Goal: Information Seeking & Learning: Learn about a topic

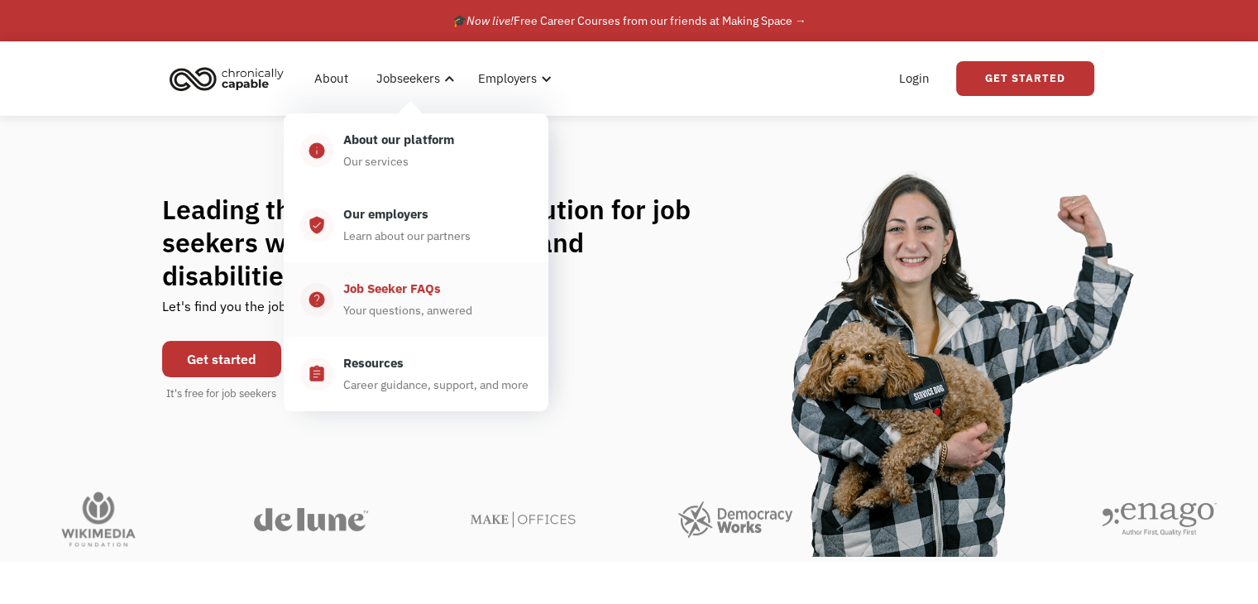
click at [421, 283] on div "Job Seeker FAQs" at bounding box center [392, 289] width 98 height 20
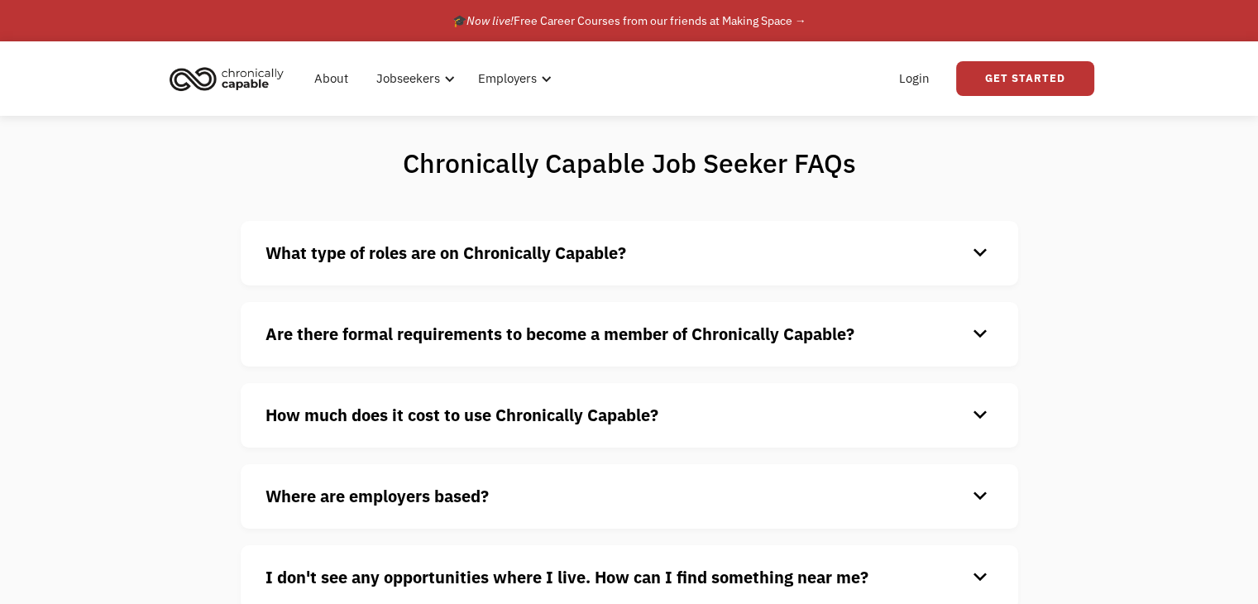
click at [618, 272] on div "What type of roles are on Chronically Capable? keyboard_arrow_down We offer a r…" at bounding box center [629, 253] width 777 height 64
click at [983, 251] on div "keyboard_arrow_down" at bounding box center [980, 253] width 26 height 25
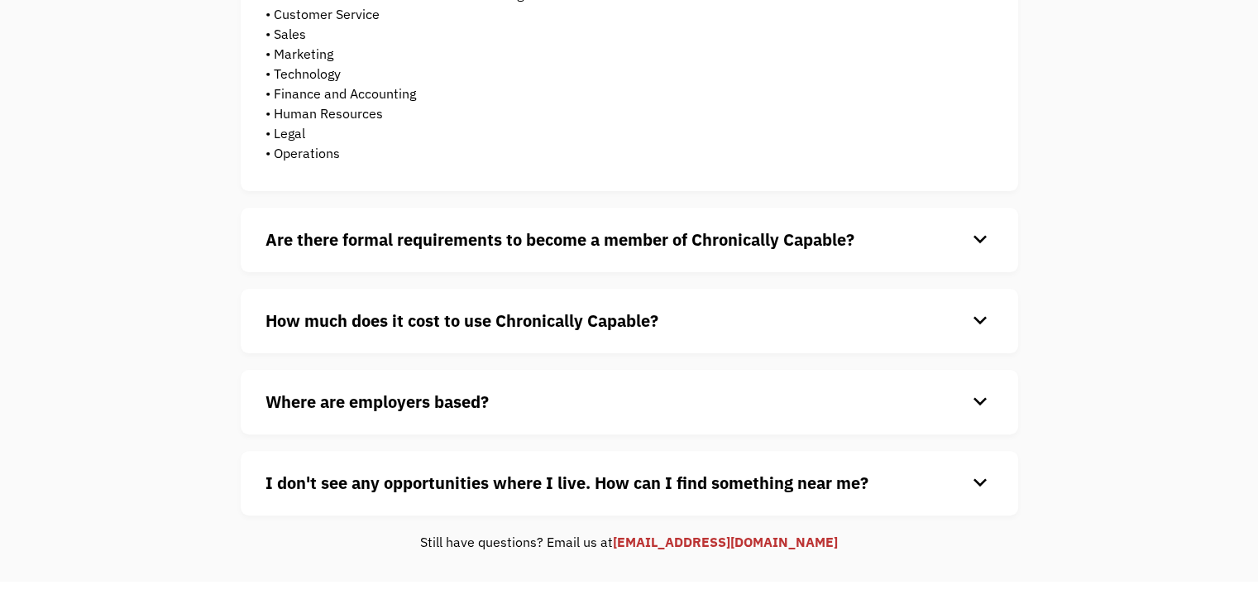
scroll to position [413, 0]
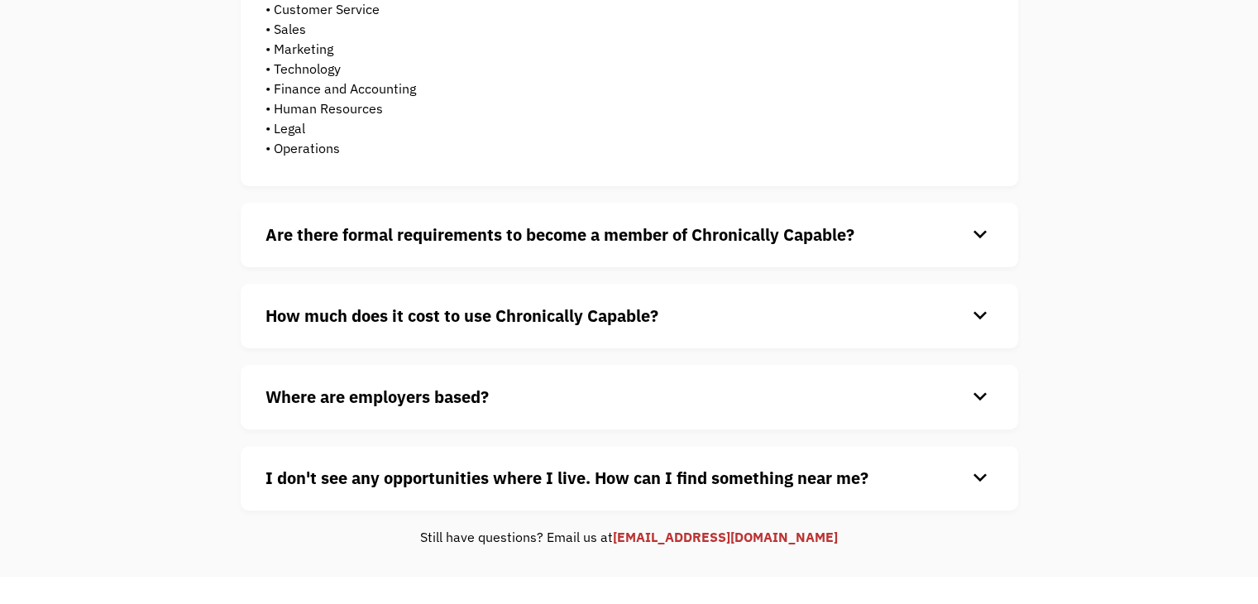
click at [982, 242] on div "keyboard_arrow_down" at bounding box center [980, 234] width 26 height 25
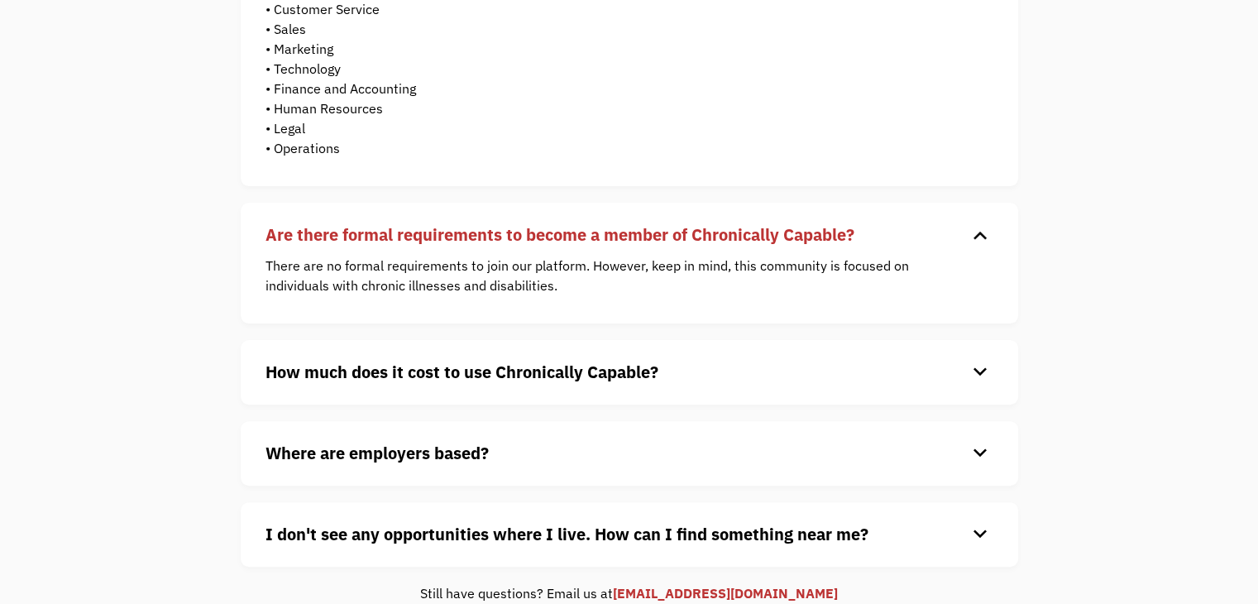
click at [972, 353] on div "How much does it cost to use Chronically Capable? keyboard_arrow_down Chronical…" at bounding box center [629, 372] width 777 height 64
click at [970, 381] on div "keyboard_arrow_down" at bounding box center [980, 372] width 26 height 25
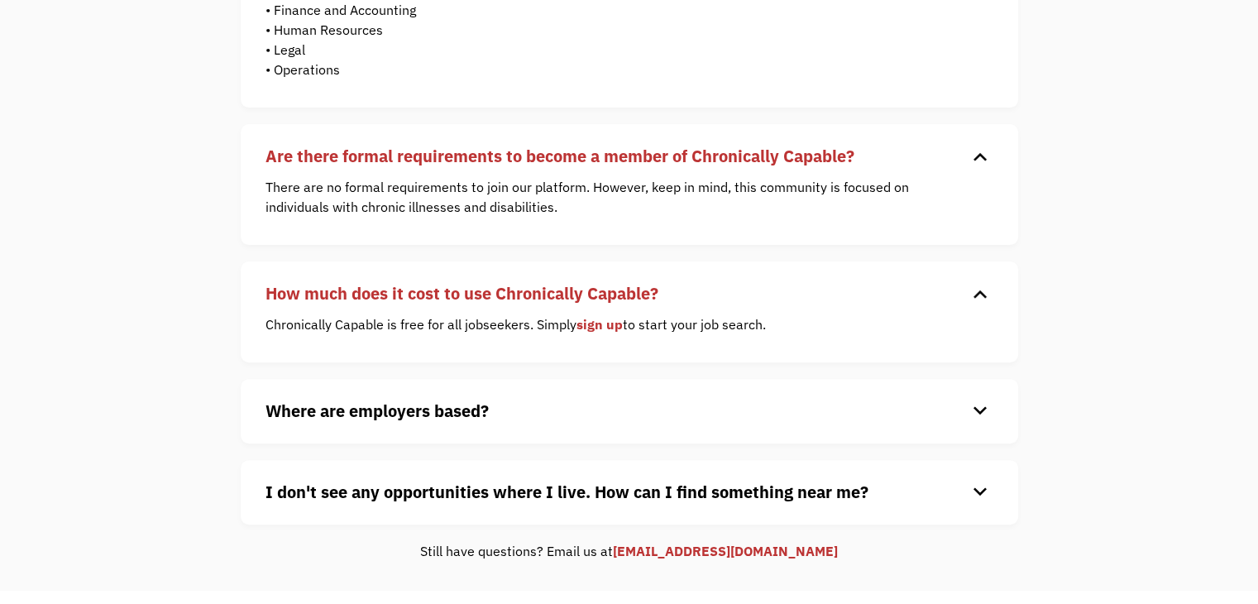
scroll to position [496, 0]
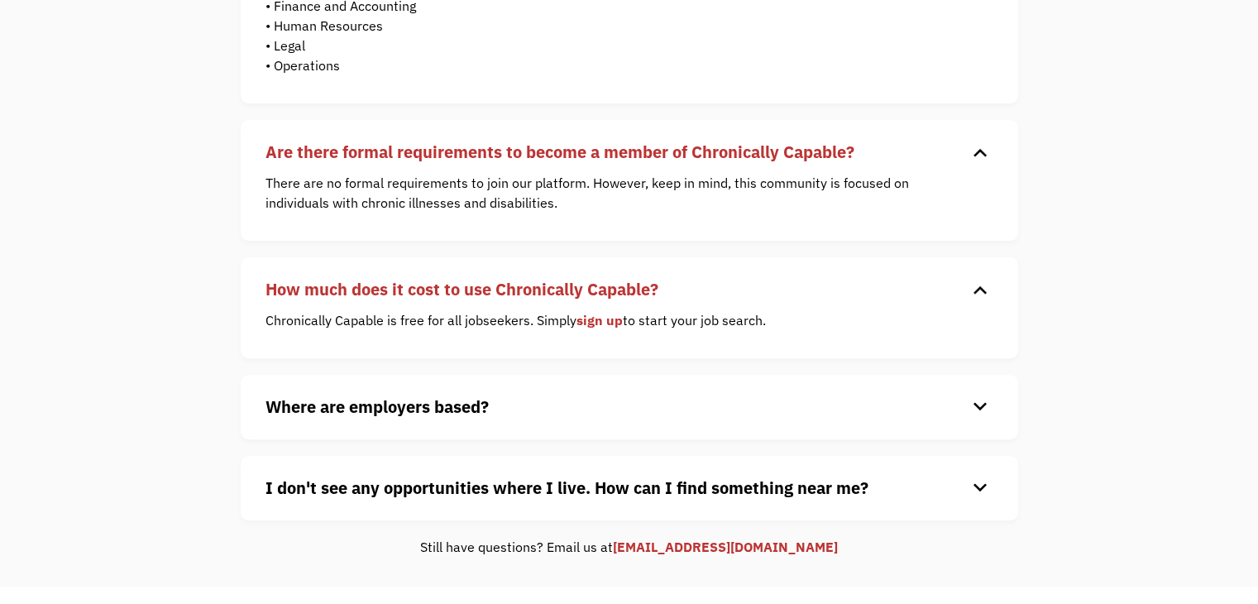
click at [970, 381] on div "Where are employers based? keyboard_arrow_down Our customers are based all over…" at bounding box center [629, 407] width 777 height 64
click at [972, 394] on div "keyboard_arrow_down" at bounding box center [980, 406] width 26 height 25
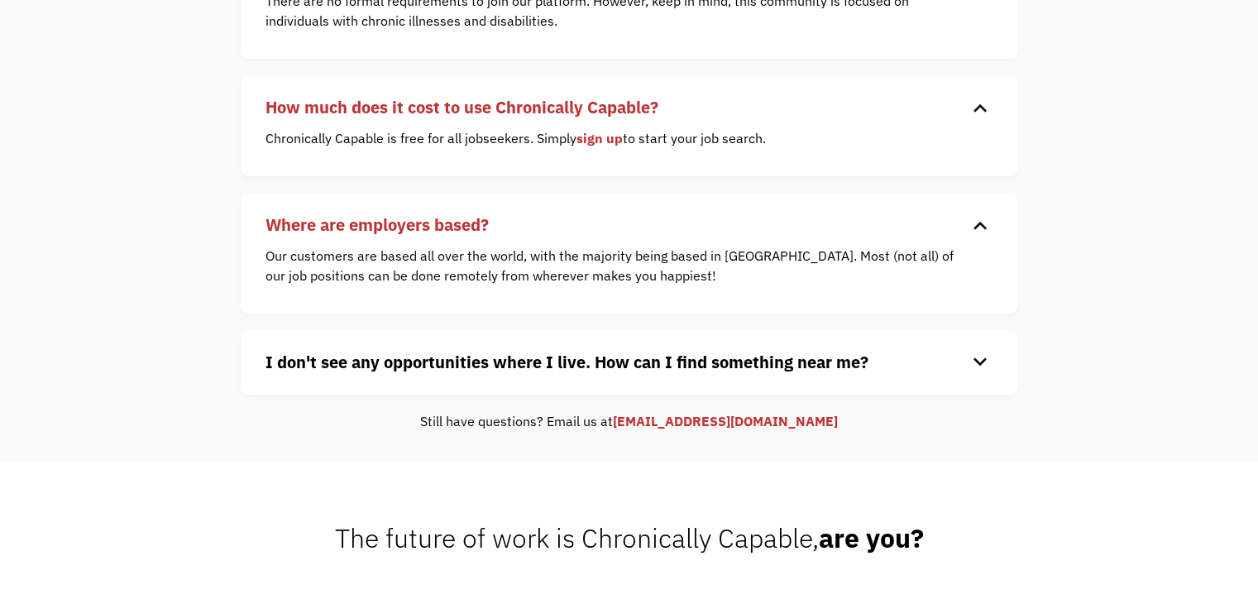
scroll to position [744, 0]
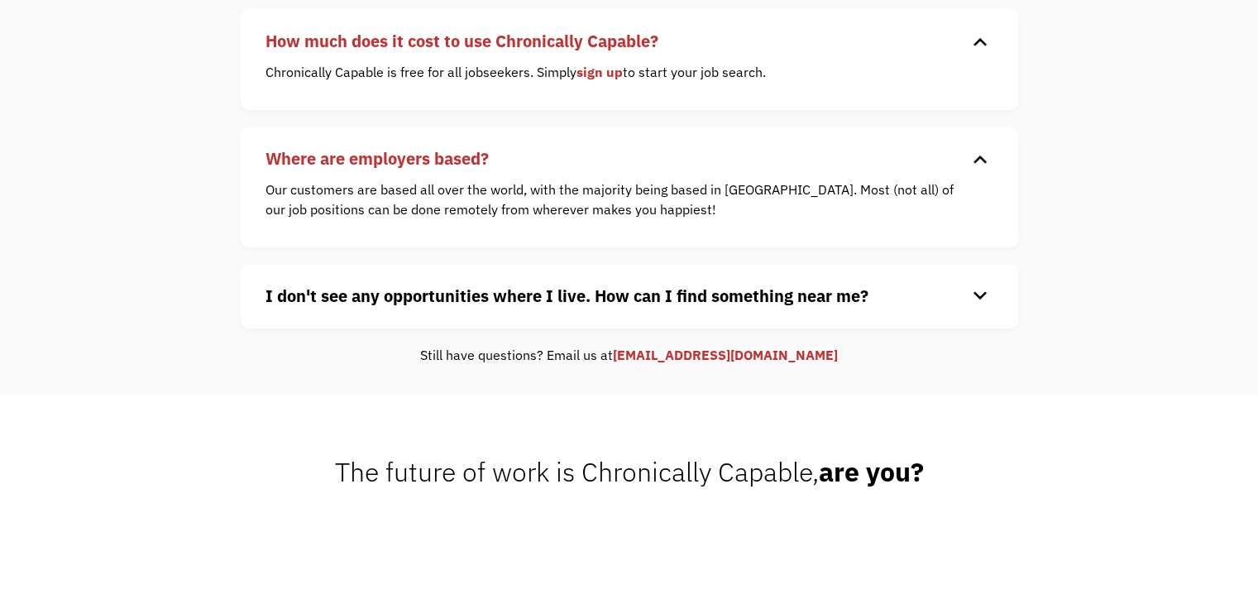
click at [981, 297] on div "keyboard_arrow_down" at bounding box center [980, 296] width 26 height 25
